Goal: Navigation & Orientation: Find specific page/section

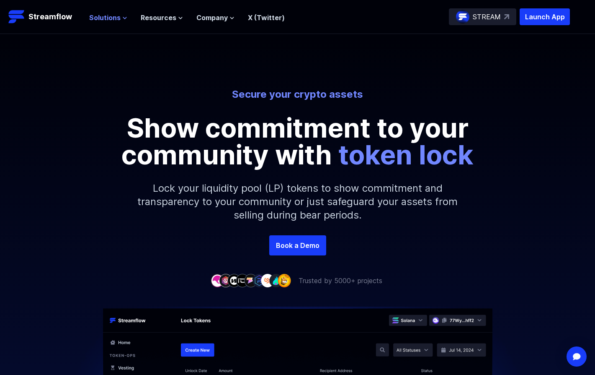
click at [108, 18] on span "Solutions" at bounding box center [104, 18] width 31 height 10
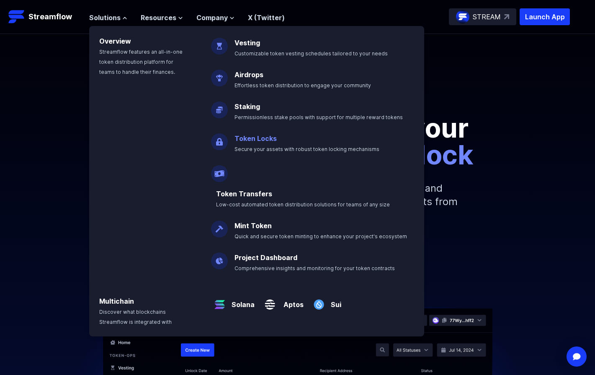
click at [268, 138] on link "Token Locks" at bounding box center [256, 138] width 42 height 8
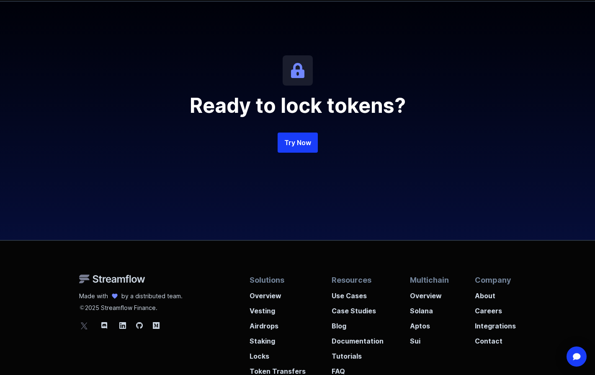
scroll to position [1951, 0]
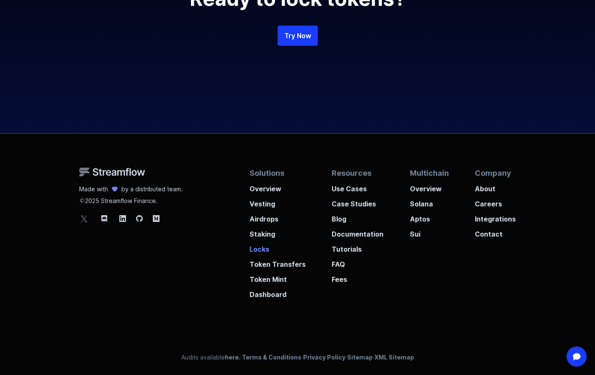
click at [262, 249] on p "Locks" at bounding box center [278, 246] width 56 height 15
